Goal: Navigation & Orientation: Go to known website

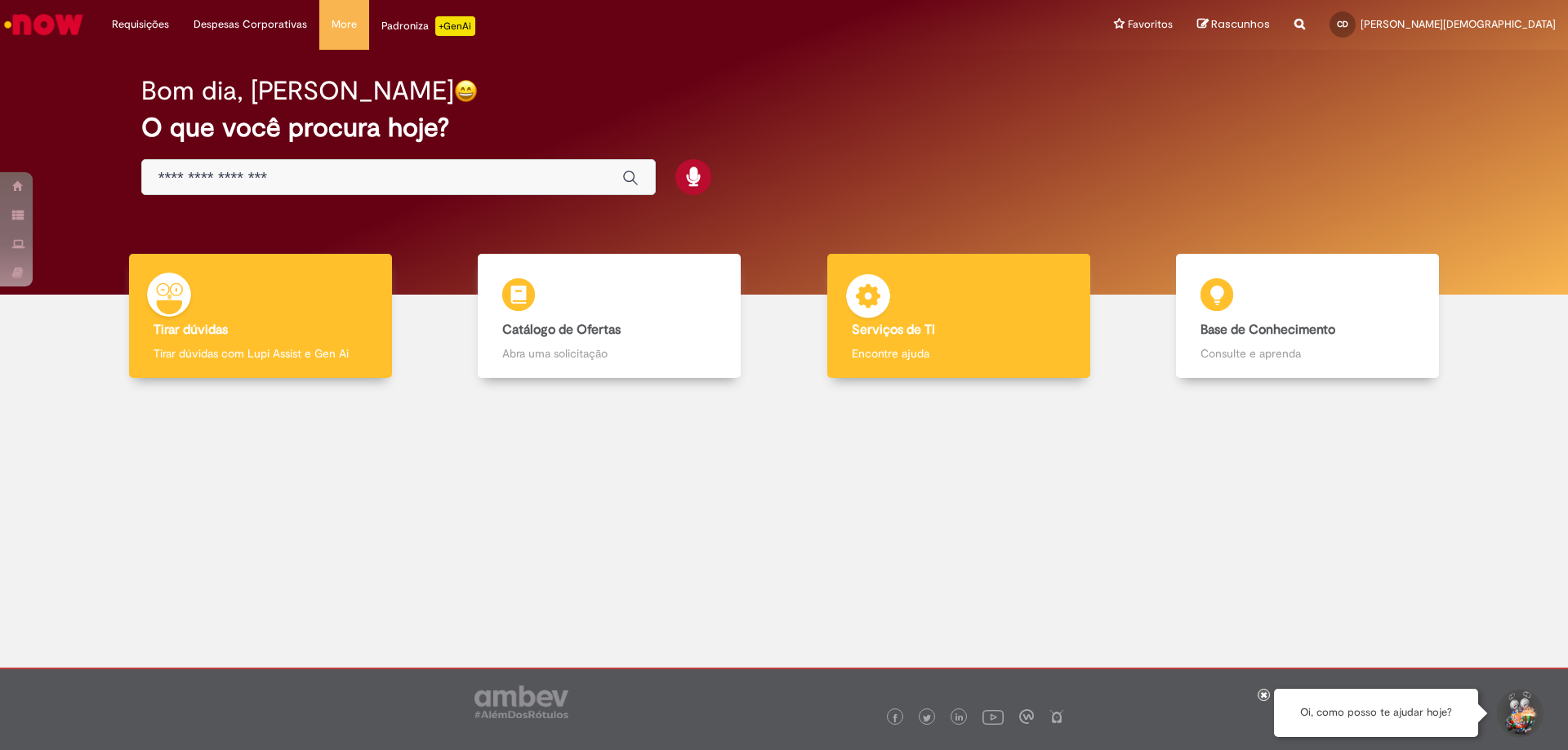
click at [987, 313] on div "Serviços de TI Serviços de TI Encontre ajuda" at bounding box center [959, 316] width 263 height 125
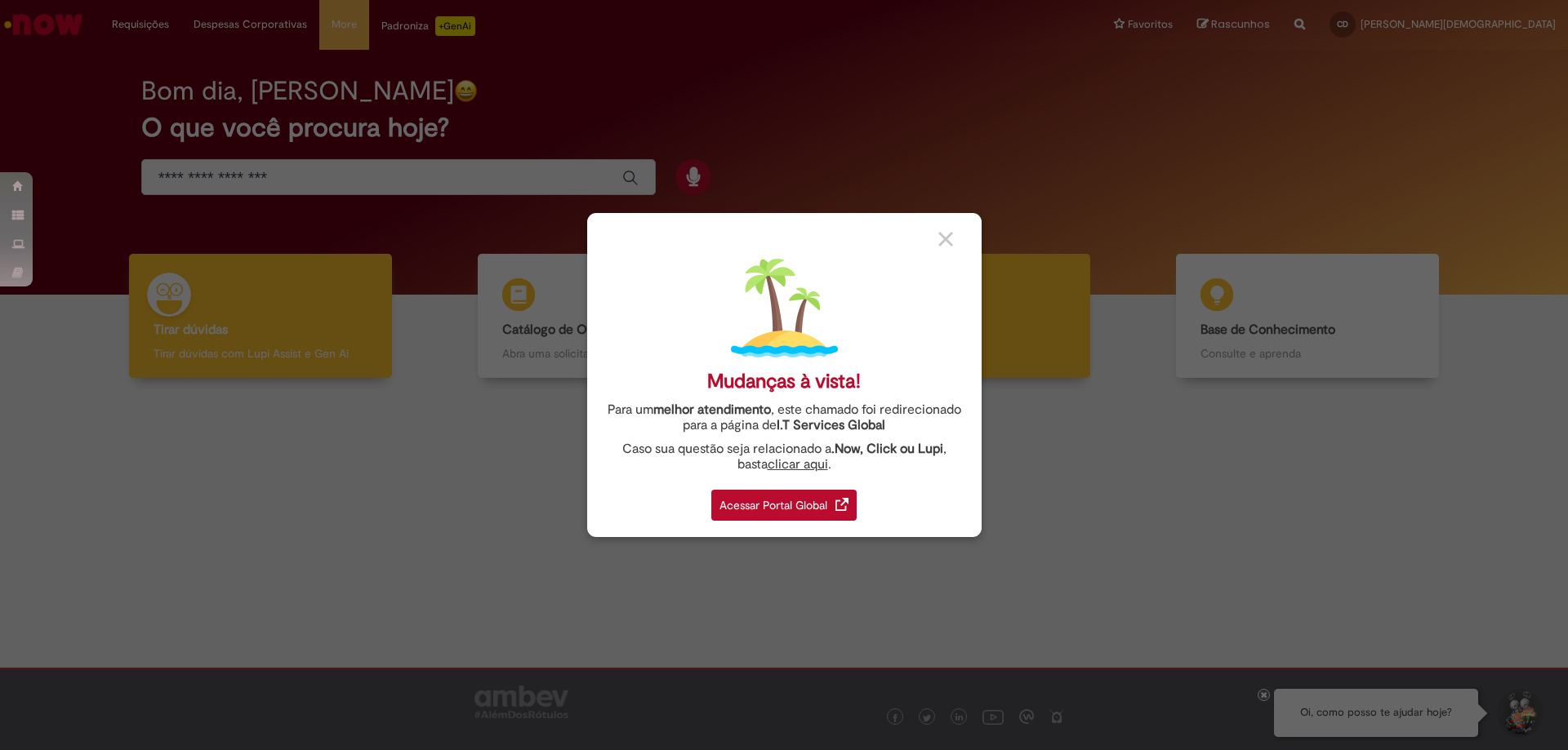
click at [987, 313] on div "Mudanças à vista! Para um melhor atendimento , este chamado foi redirecionado p…" at bounding box center [784, 375] width 1568 height 750
click at [791, 504] on div "Acessar Portal Global" at bounding box center [784, 505] width 146 height 31
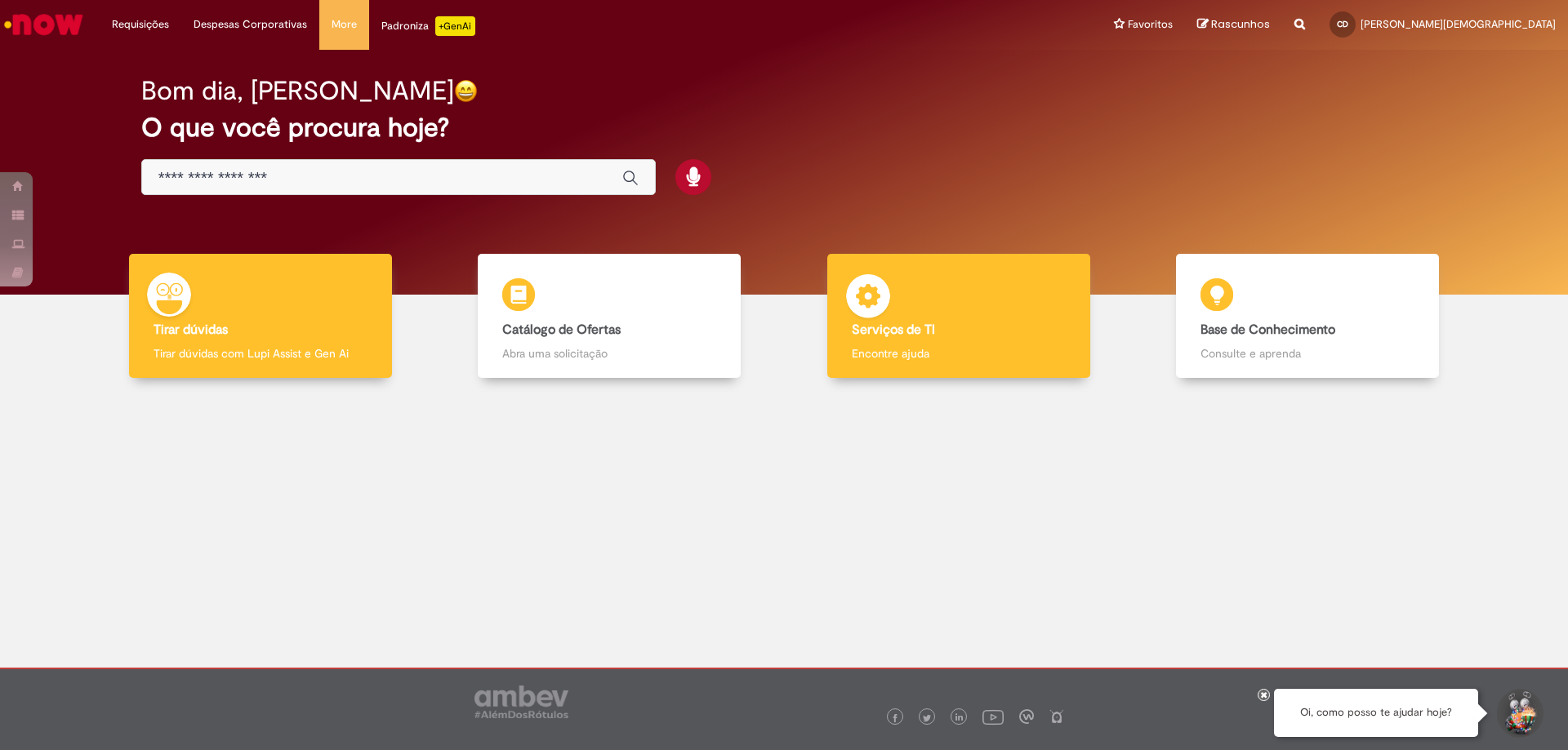
click at [1001, 327] on h4 "Serviços de TI" at bounding box center [959, 330] width 214 height 15
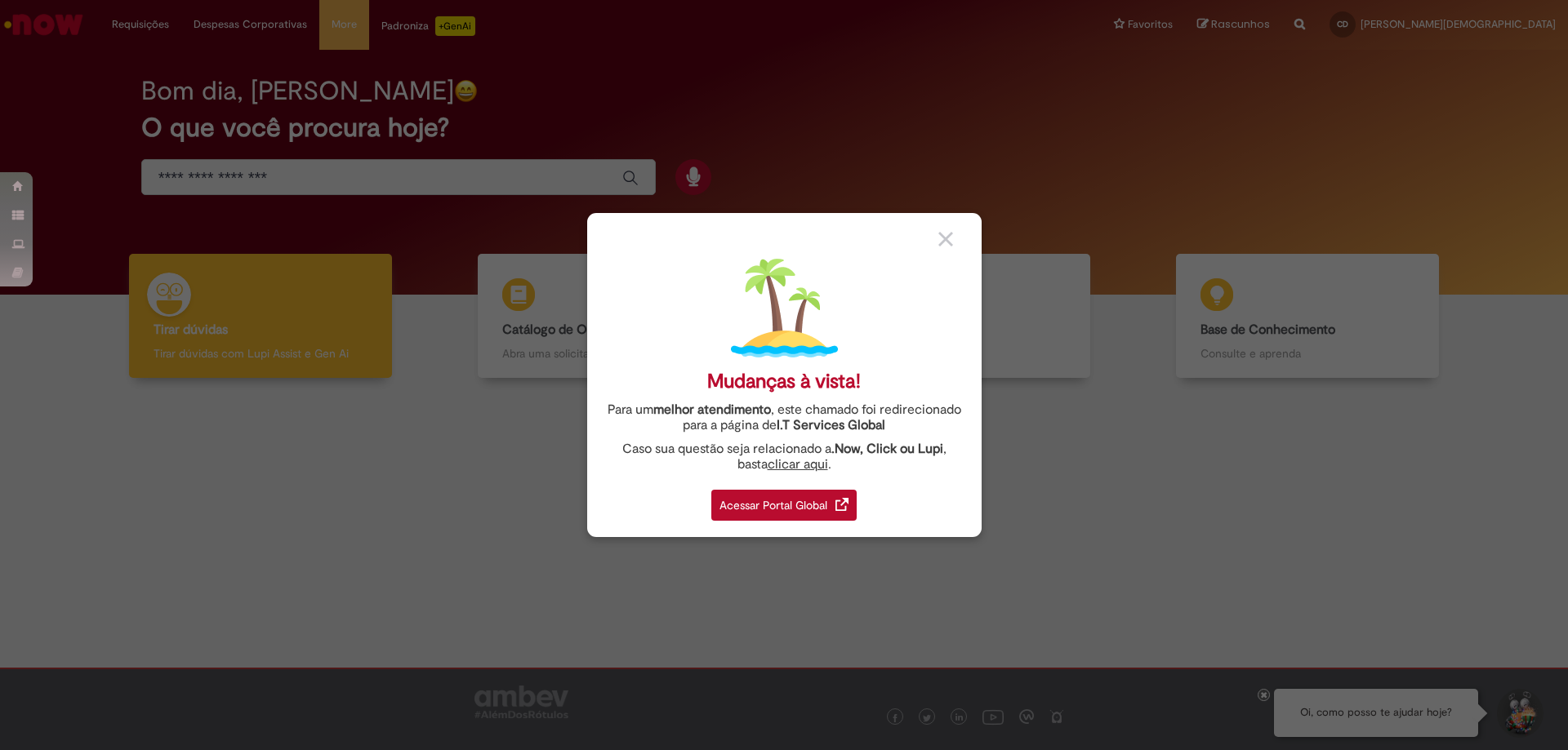
click at [770, 503] on div "Acessar Portal Global" at bounding box center [784, 505] width 146 height 31
